Goal: Navigation & Orientation: Find specific page/section

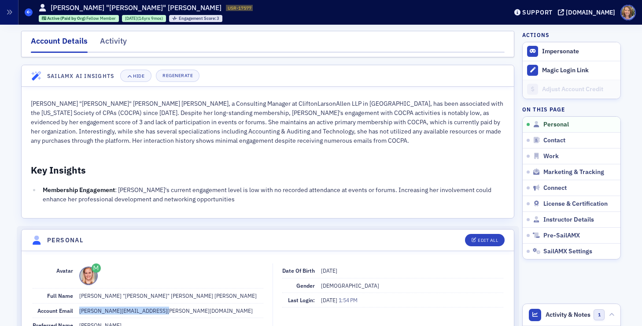
click at [29, 11] on icon at bounding box center [29, 12] width 4 height 4
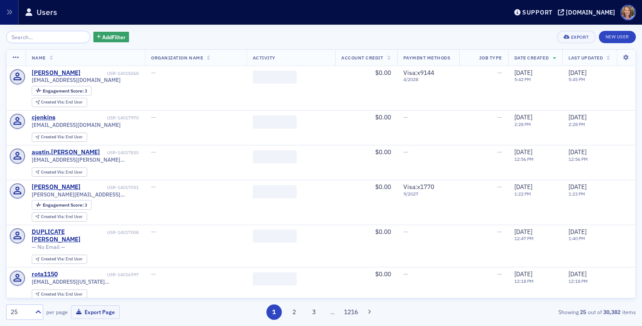
click at [49, 38] on input "search" at bounding box center [48, 37] width 84 height 12
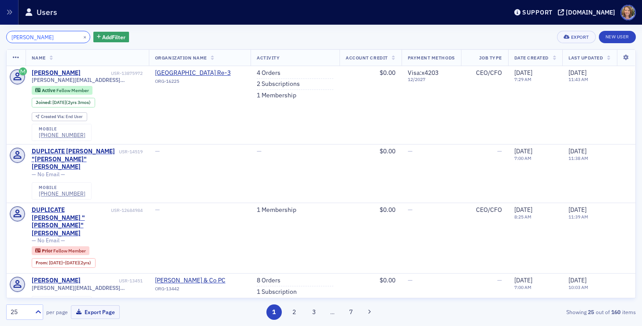
drag, startPoint x: 48, startPoint y: 41, endPoint x: 3, endPoint y: 39, distance: 45.4
click at [3, 39] on div "[PERSON_NAME] × Add Filter Export New User Name Organization Name Activity Acco…" at bounding box center [321, 175] width 642 height 301
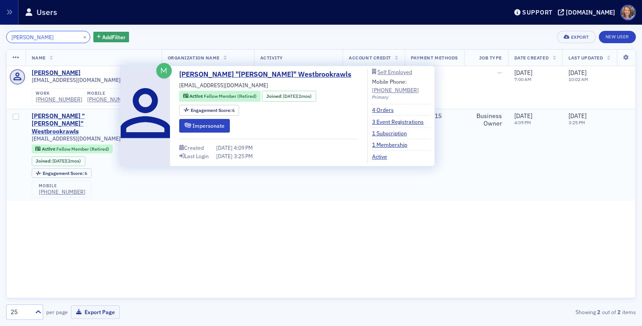
type input "[PERSON_NAME]"
click at [96, 116] on div "[PERSON_NAME] "[PERSON_NAME]" Westbrookrawls" at bounding box center [81, 123] width 98 height 23
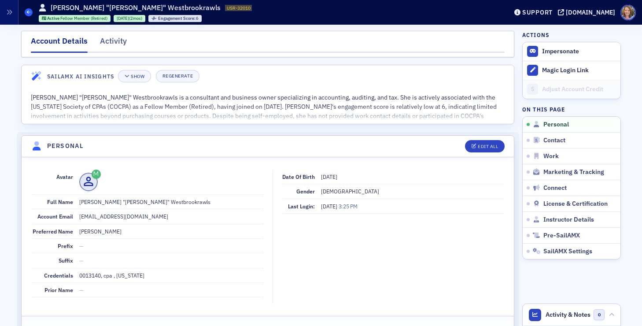
click at [29, 12] on icon at bounding box center [29, 12] width 4 height 4
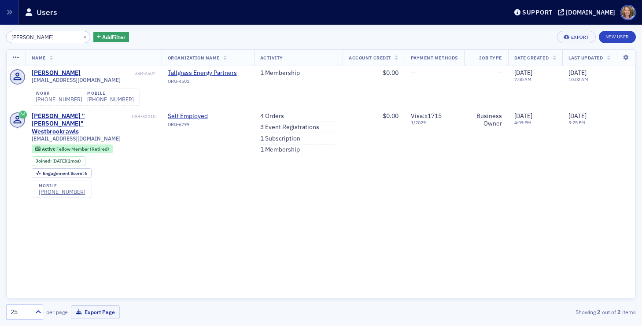
drag, startPoint x: 47, startPoint y: 39, endPoint x: 7, endPoint y: 37, distance: 39.7
click at [7, 37] on input "[PERSON_NAME]" at bounding box center [48, 37] width 84 height 12
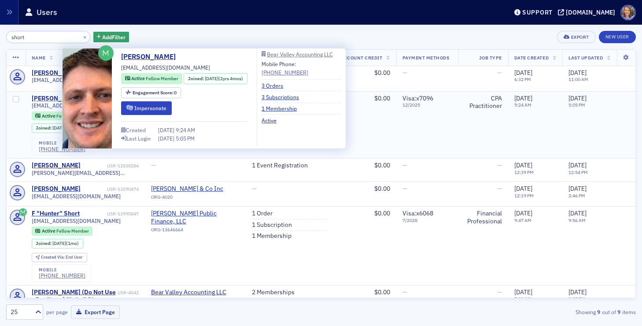
type input "short"
click at [39, 96] on div "[PERSON_NAME]" at bounding box center [56, 99] width 49 height 8
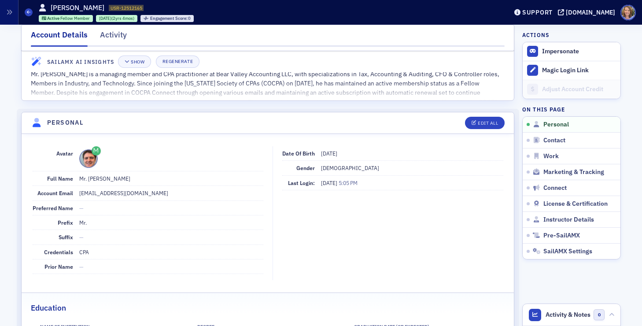
scroll to position [22, 0]
